Goal: Go to known website: Go to known website

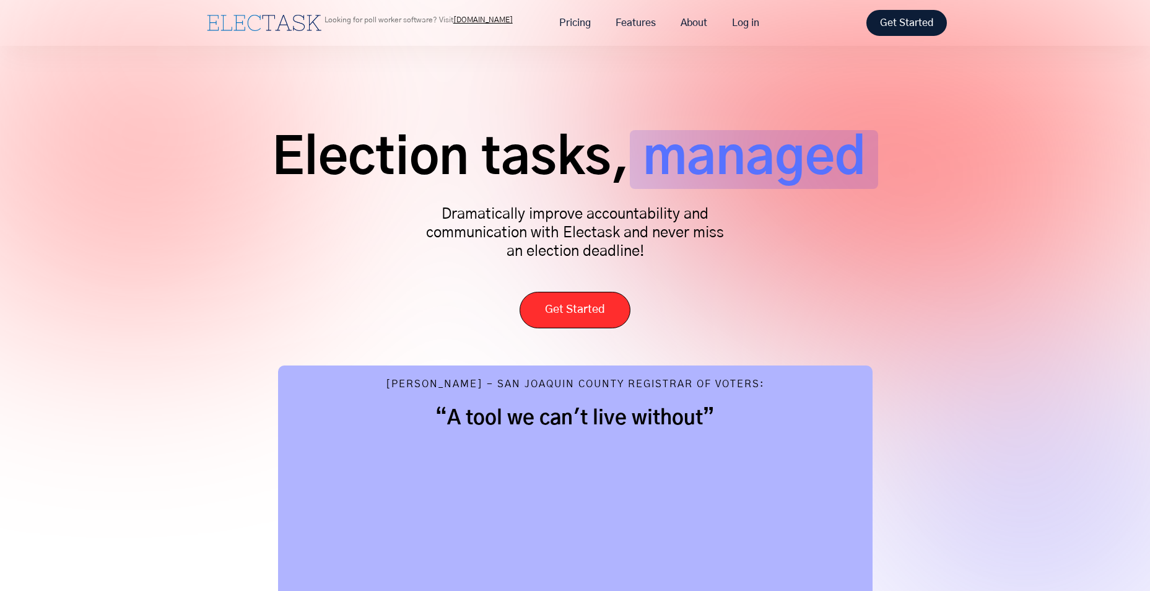
click at [903, 26] on link "Get Started" at bounding box center [906, 23] width 80 height 26
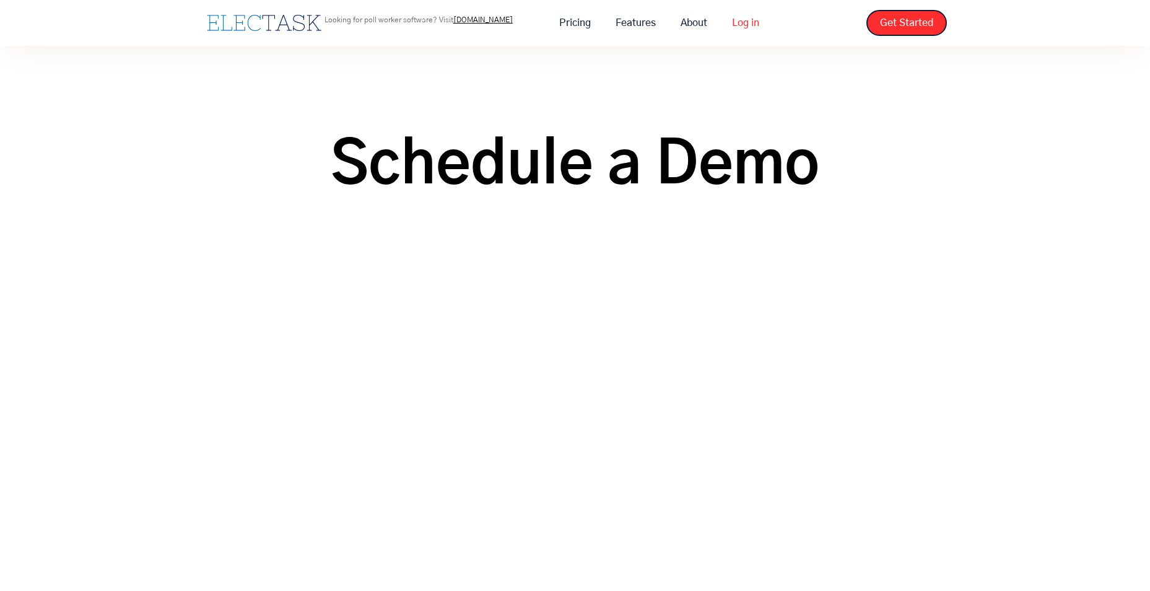
click at [747, 18] on link "Log in" at bounding box center [745, 23] width 52 height 26
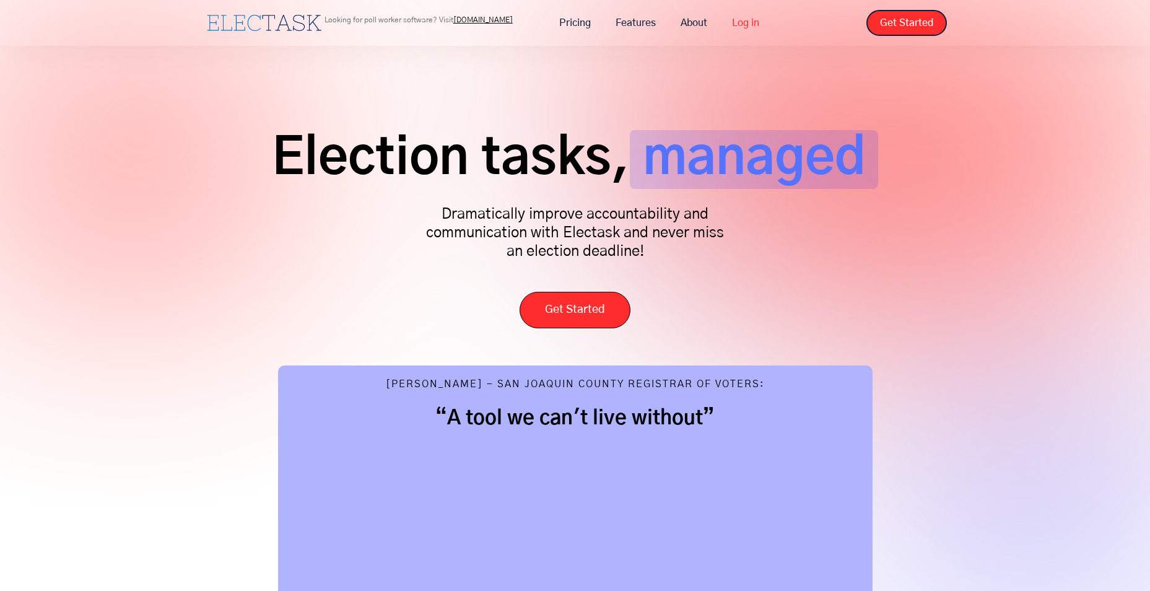
click at [742, 17] on link "Log in" at bounding box center [745, 23] width 52 height 26
